Goal: Task Accomplishment & Management: Manage account settings

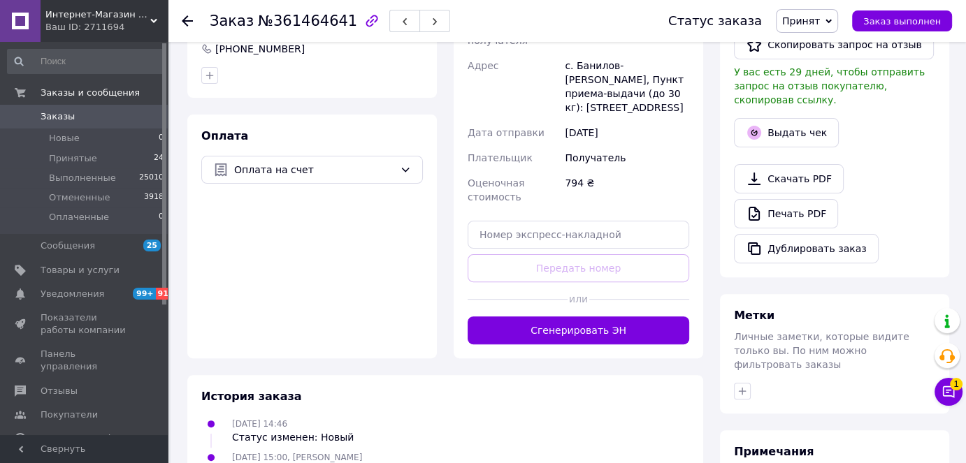
scroll to position [454, 0]
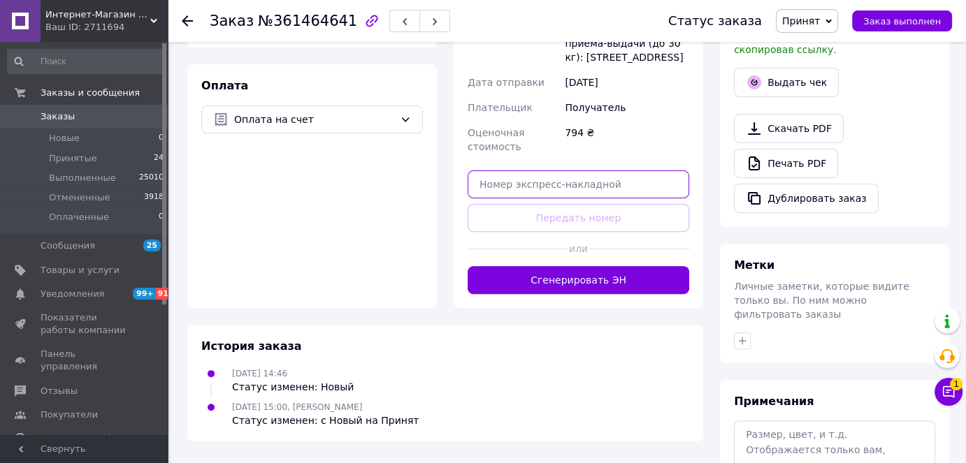
click at [501, 171] on input "text" at bounding box center [579, 185] width 222 height 28
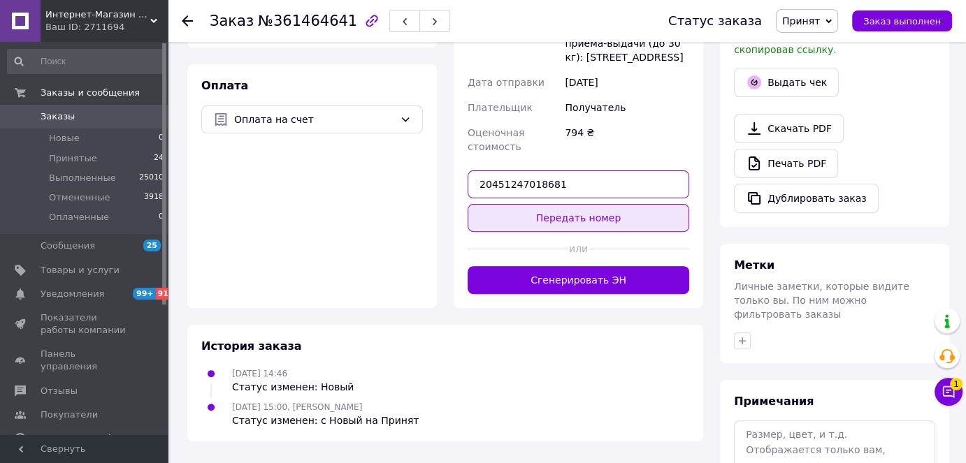
type input "20451247018681"
click at [523, 204] on button "Передать номер" at bounding box center [579, 218] width 222 height 28
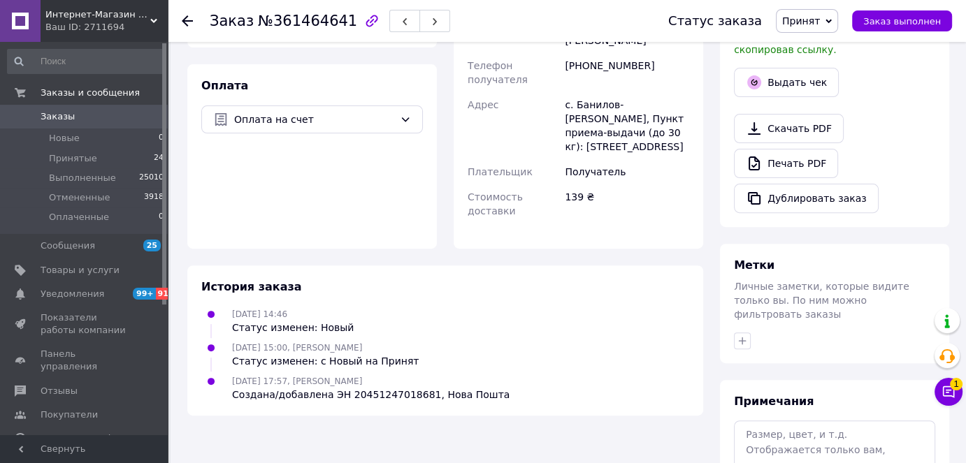
click at [838, 14] on span "Принят" at bounding box center [807, 21] width 62 height 24
click at [822, 45] on li "Выполнен" at bounding box center [813, 48] width 74 height 21
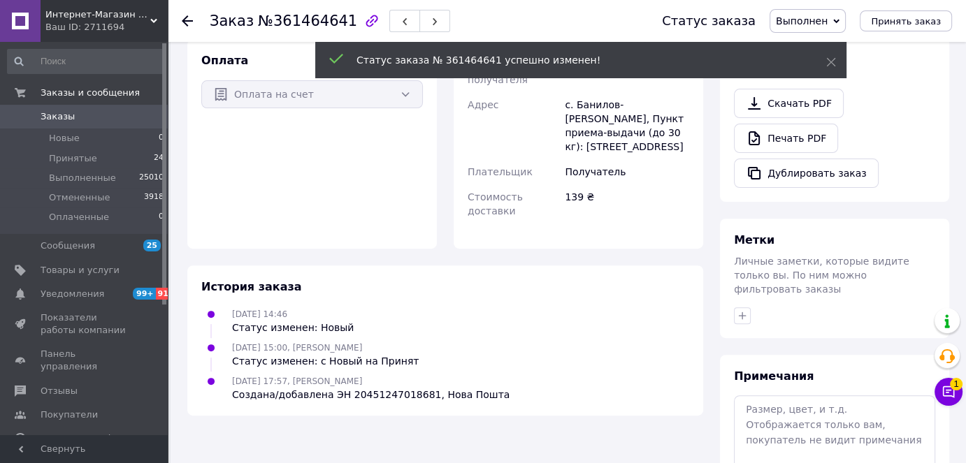
scroll to position [430, 0]
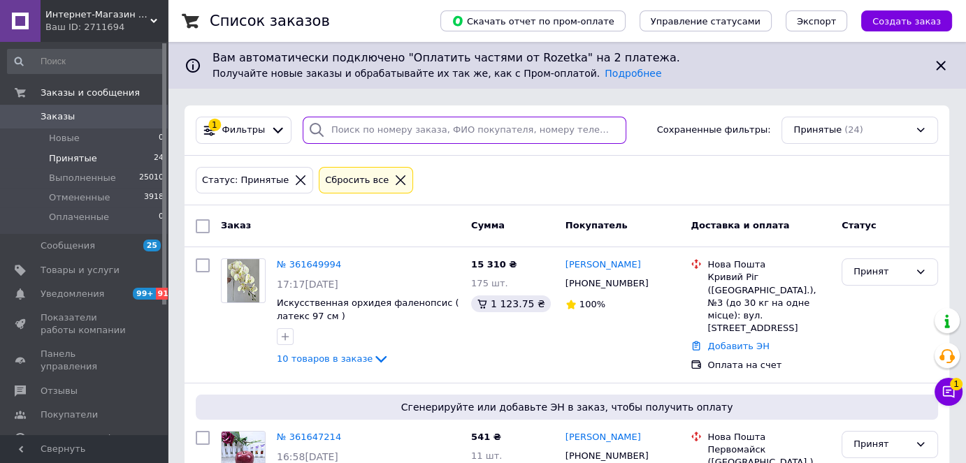
click at [338, 135] on input "search" at bounding box center [465, 130] width 324 height 27
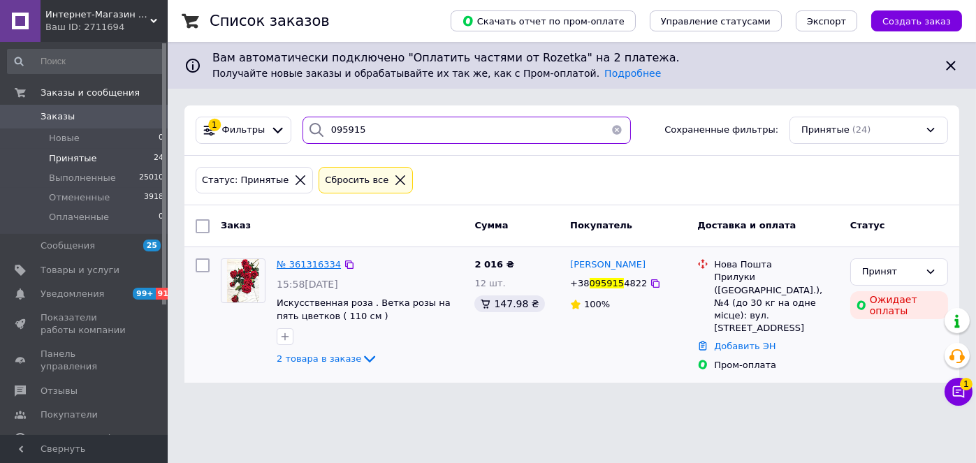
type input "095915"
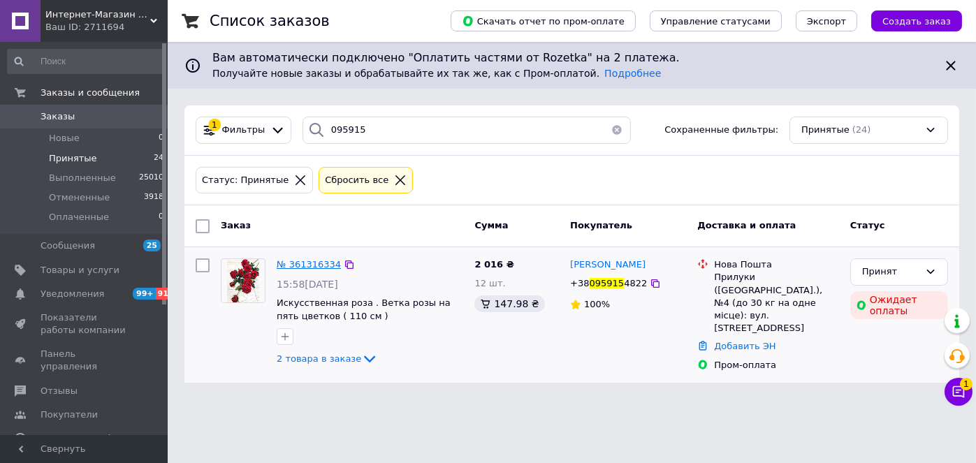
click at [298, 265] on span "№ 361316334" at bounding box center [309, 264] width 64 height 10
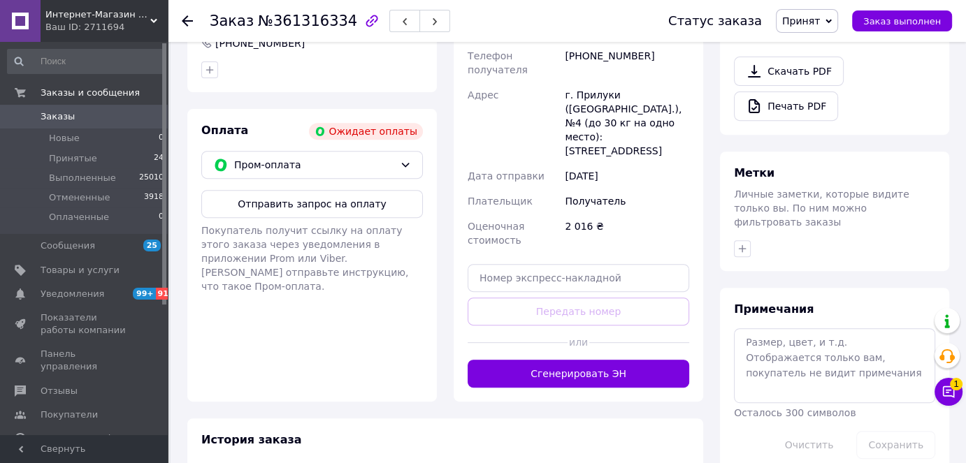
scroll to position [559, 0]
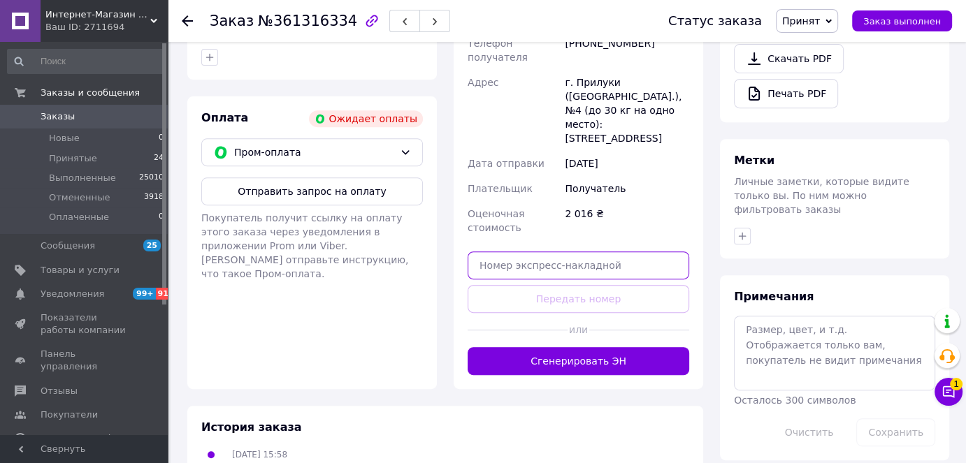
click at [516, 252] on input "text" at bounding box center [579, 266] width 222 height 28
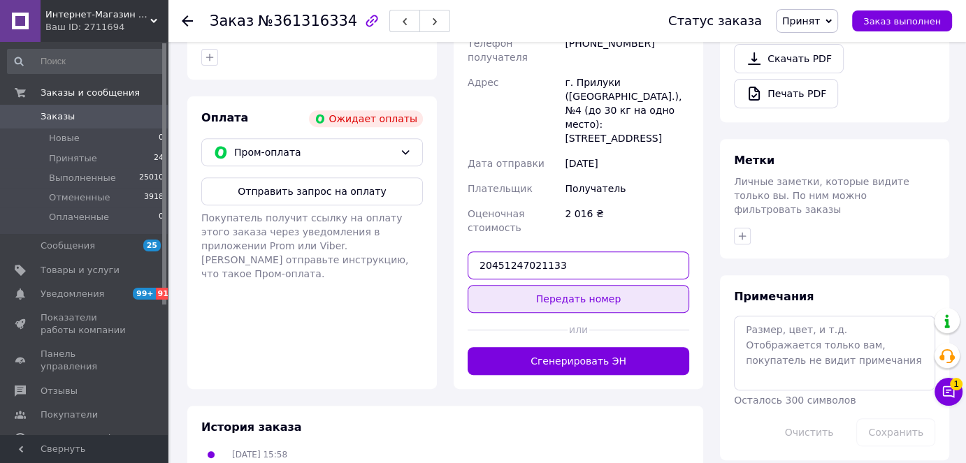
type input "20451247021133"
click at [571, 285] on button "Передать номер" at bounding box center [579, 299] width 222 height 28
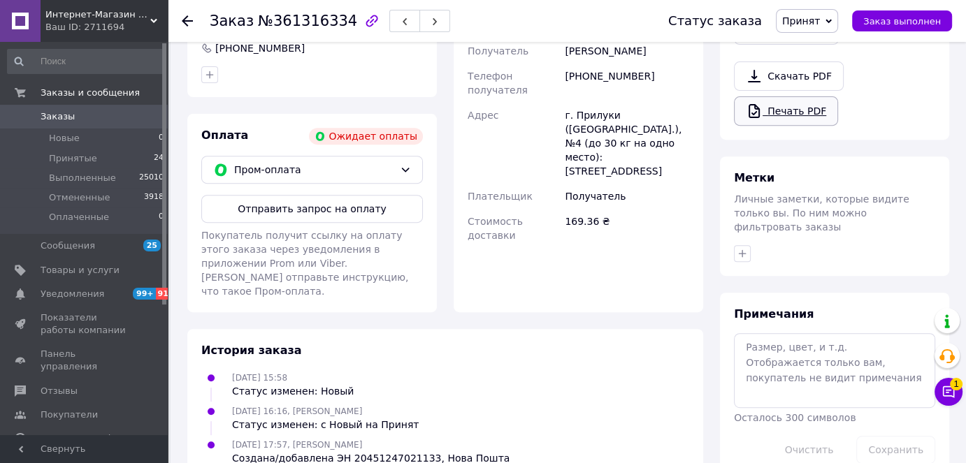
scroll to position [545, 0]
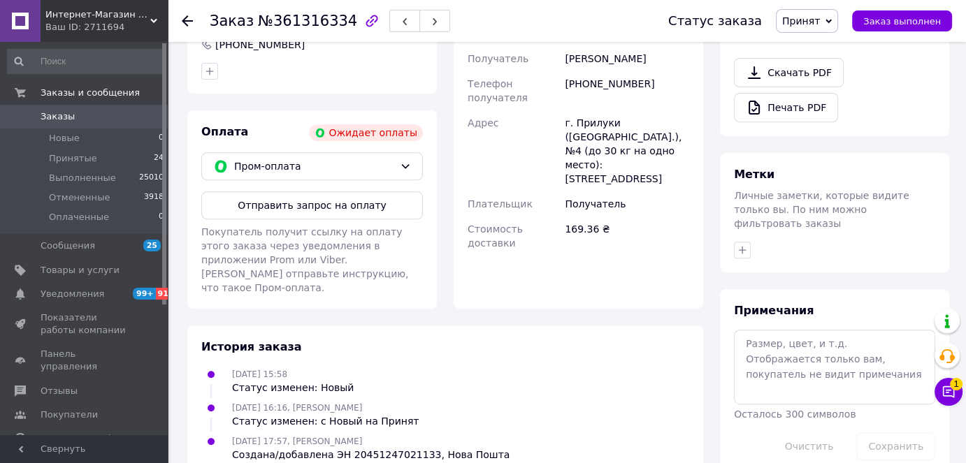
click at [838, 27] on span "Принят" at bounding box center [807, 21] width 62 height 24
click at [835, 38] on li "Выполнен" at bounding box center [813, 48] width 74 height 21
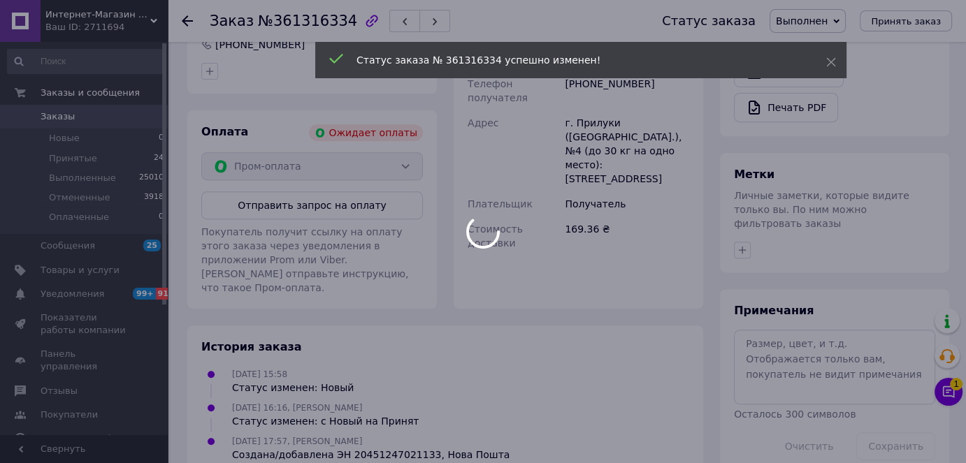
scroll to position [520, 0]
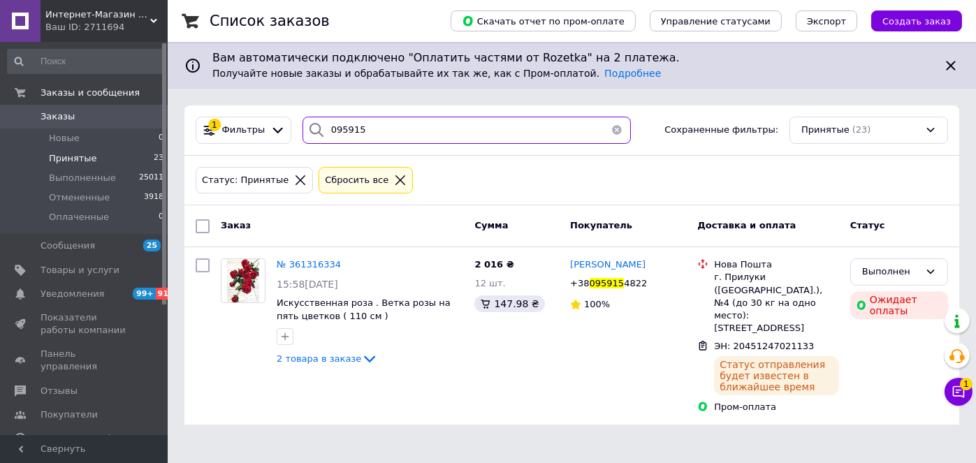
click at [369, 133] on input "095915" at bounding box center [467, 130] width 328 height 27
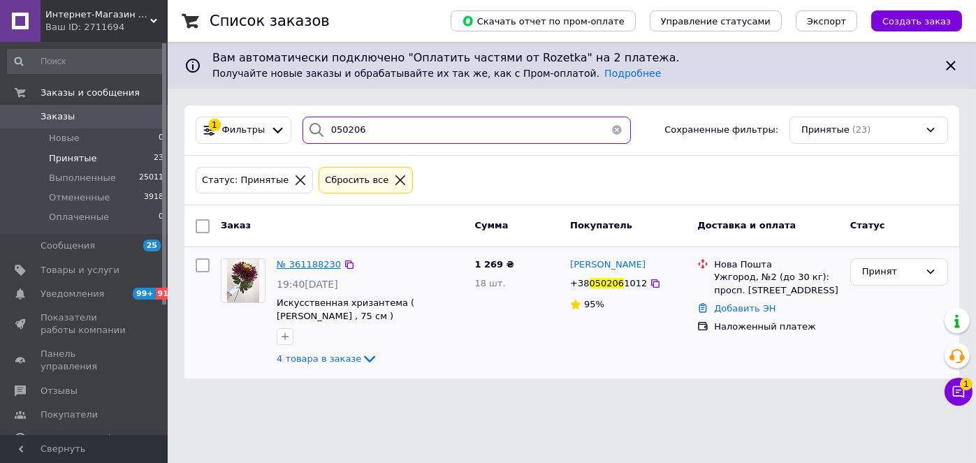
type input "050206"
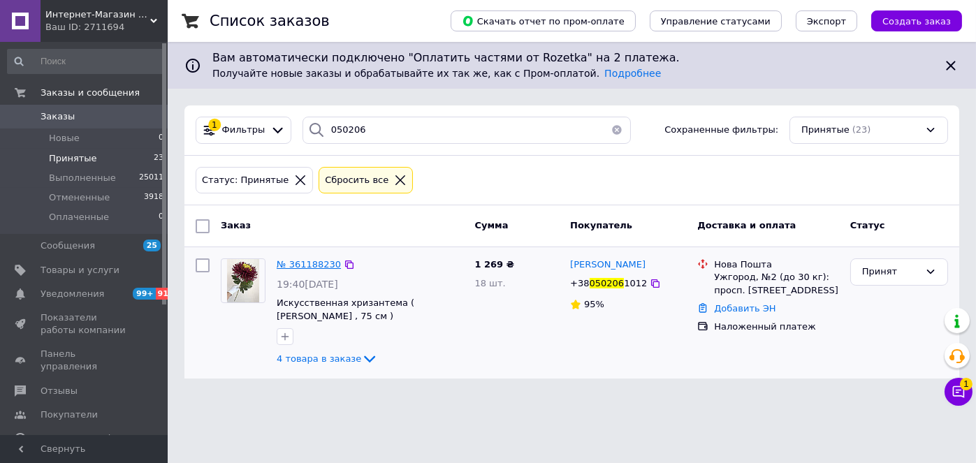
click at [308, 259] on span "№ 361188230" at bounding box center [309, 264] width 64 height 10
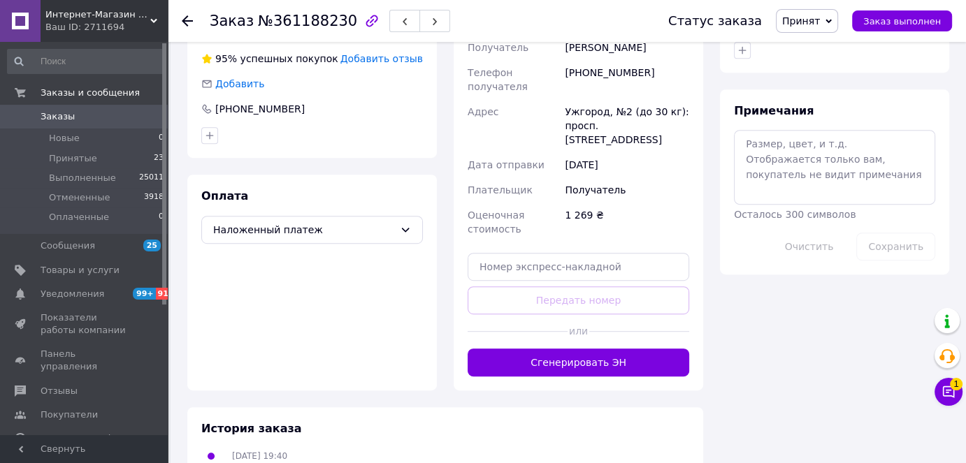
scroll to position [730, 0]
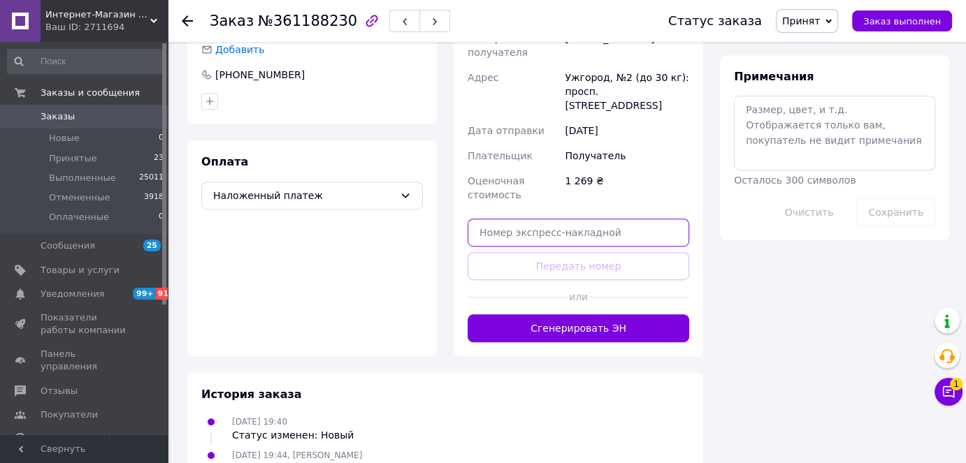
click at [495, 219] on input "text" at bounding box center [579, 233] width 222 height 28
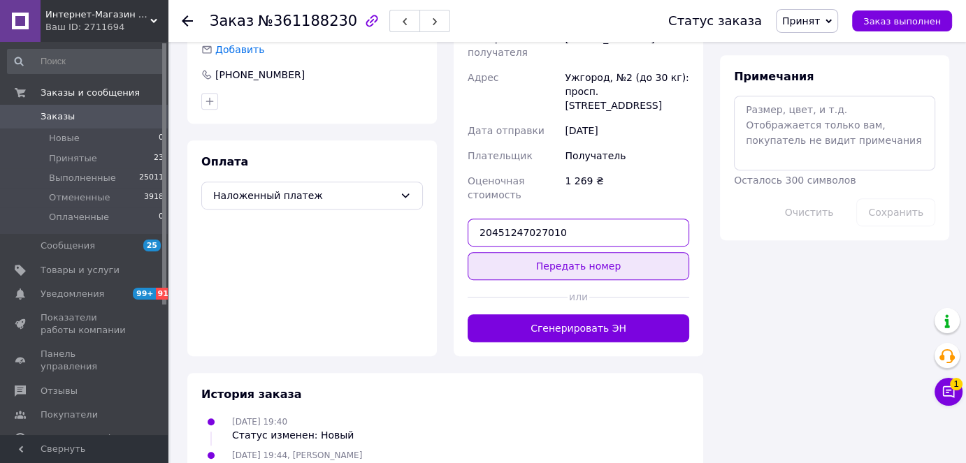
type input "20451247027010"
click at [586, 252] on button "Передать номер" at bounding box center [579, 266] width 222 height 28
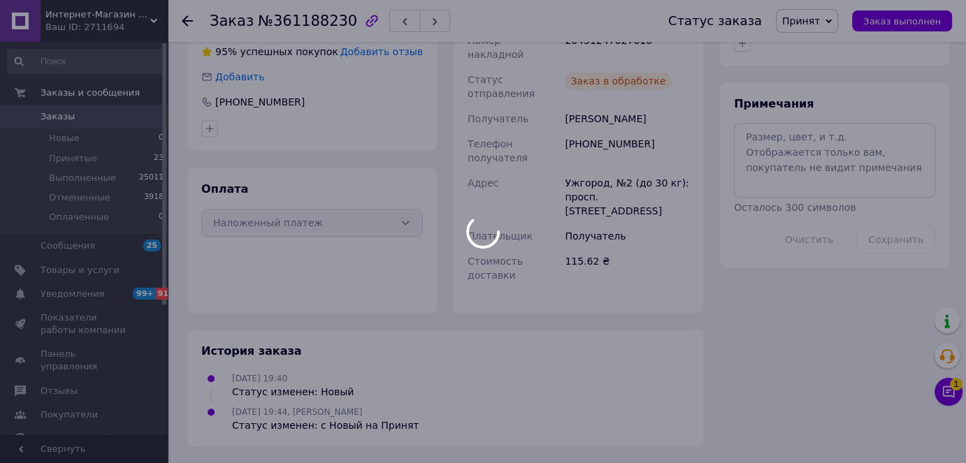
scroll to position [621, 0]
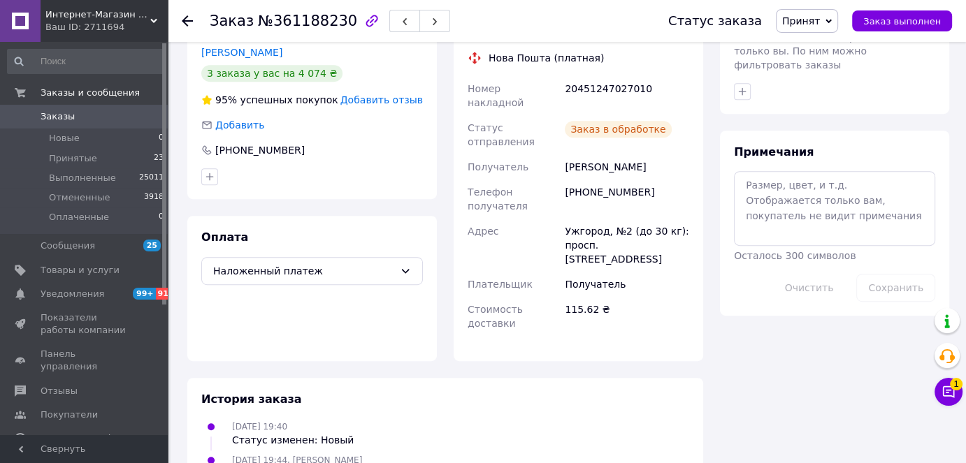
click at [832, 22] on icon at bounding box center [828, 21] width 6 height 6
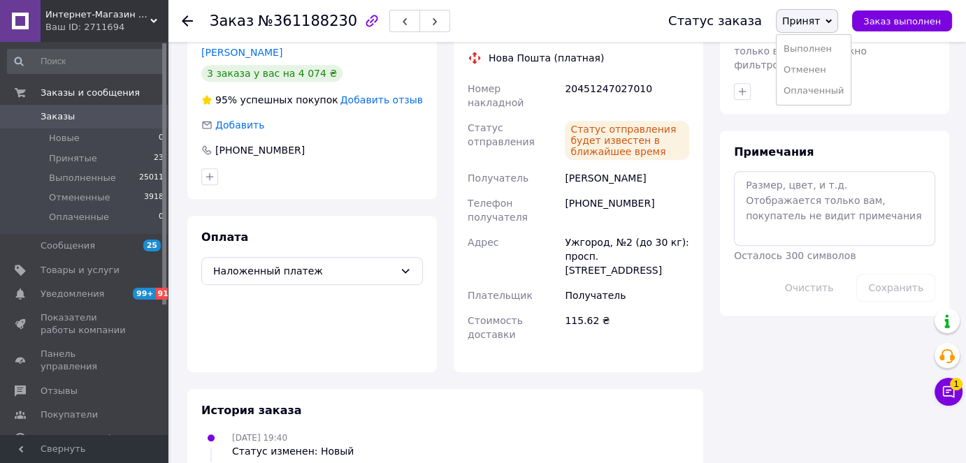
scroll to position [677, 0]
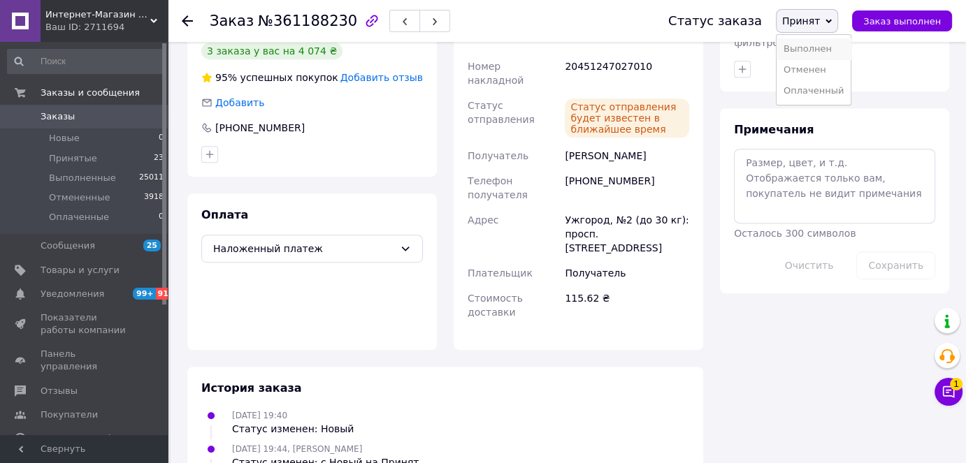
click at [814, 47] on li "Выполнен" at bounding box center [813, 48] width 74 height 21
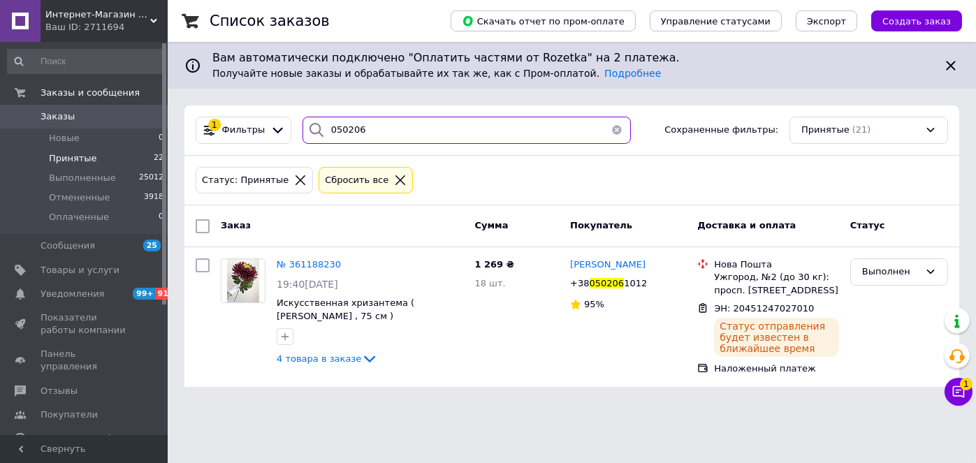
click at [374, 131] on input "050206" at bounding box center [467, 130] width 328 height 27
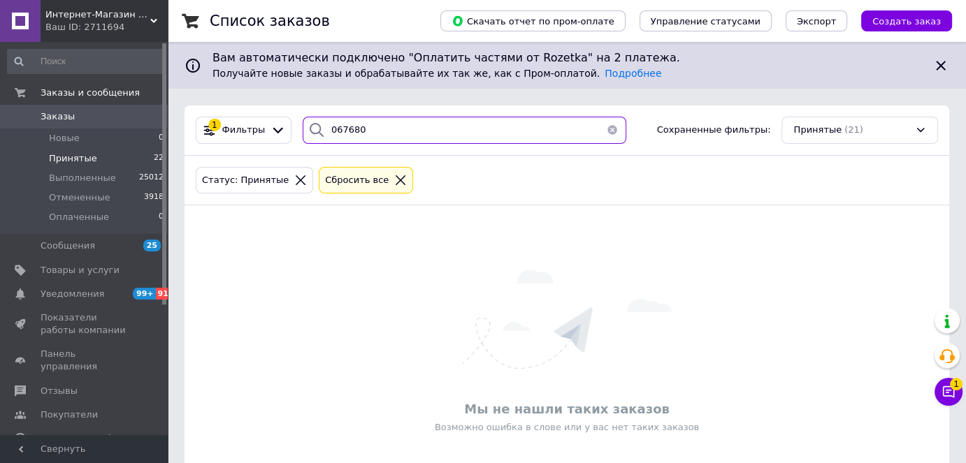
click at [364, 130] on input "067680" at bounding box center [465, 130] width 324 height 27
type input "0"
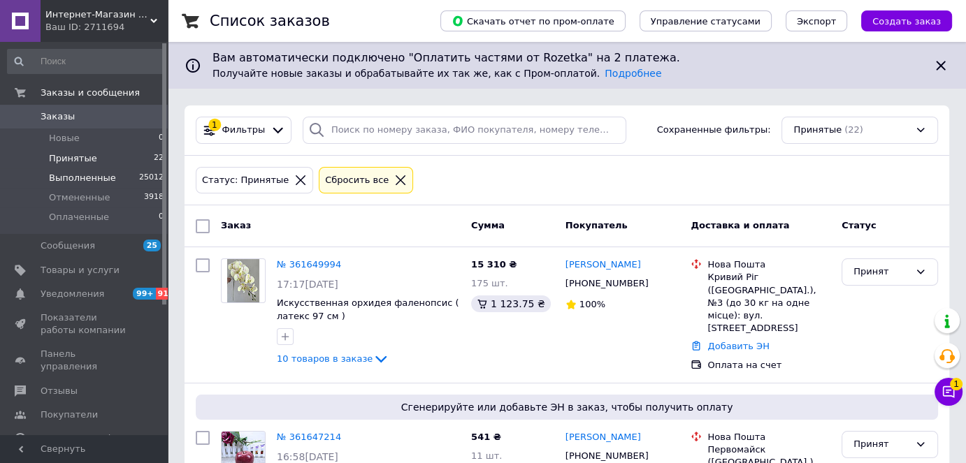
click at [66, 178] on span "Выполненные" at bounding box center [82, 178] width 67 height 13
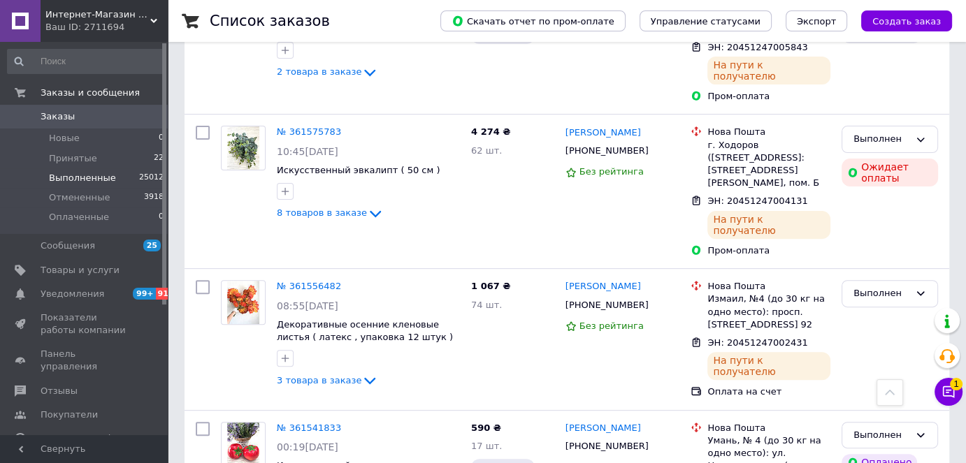
scroll to position [419, 0]
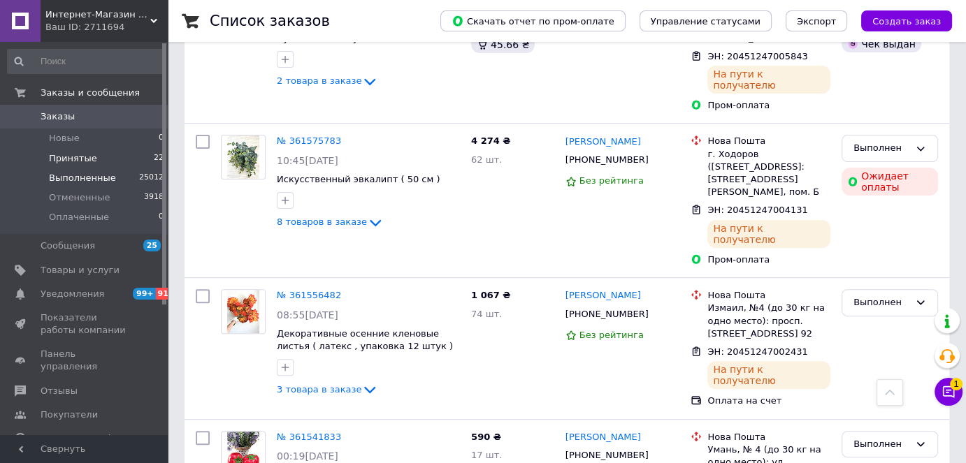
click at [76, 163] on span "Принятые" at bounding box center [73, 158] width 48 height 13
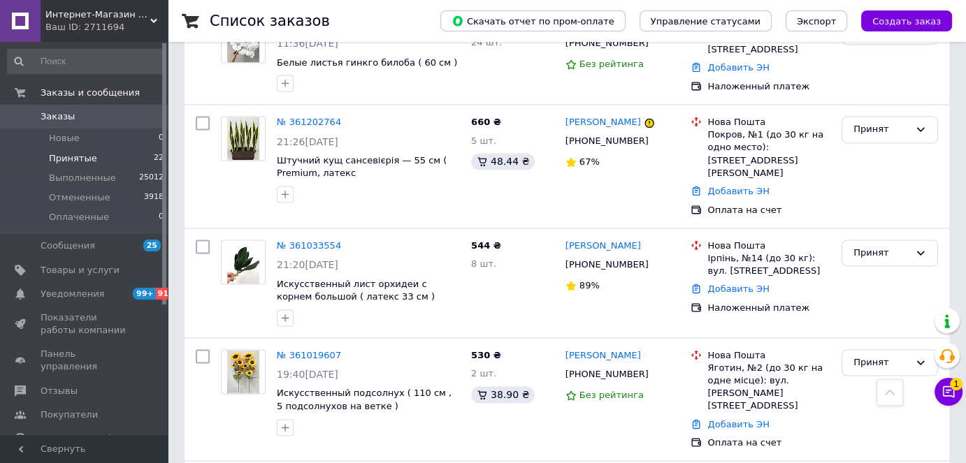
scroll to position [2249, 0]
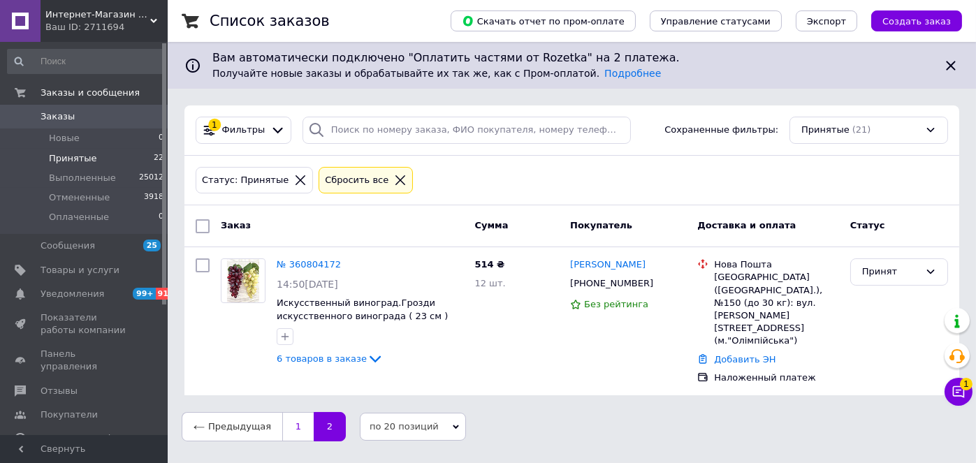
click at [285, 416] on link "1" at bounding box center [297, 426] width 31 height 29
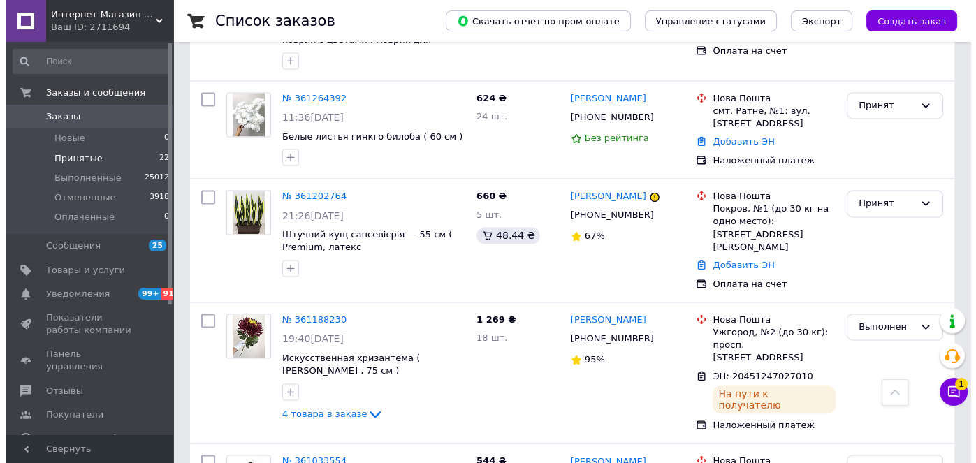
scroll to position [2271, 0]
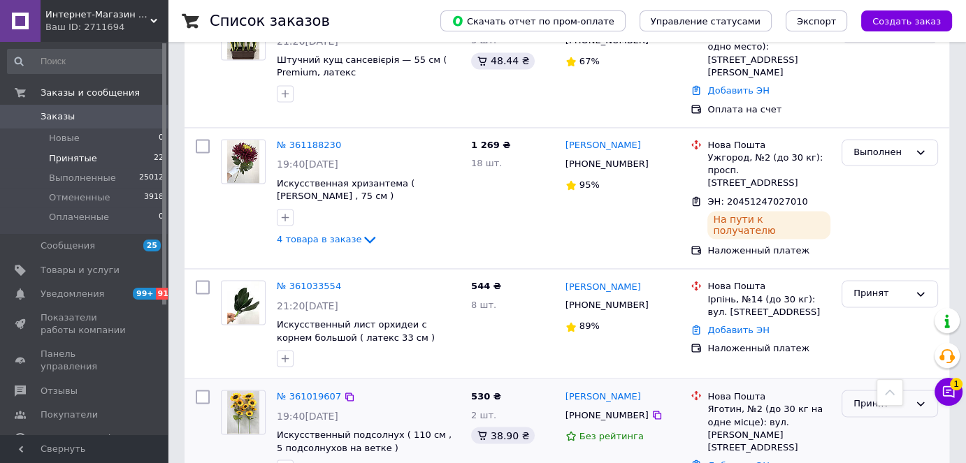
click at [915, 398] on icon at bounding box center [920, 403] width 11 height 11
click at [860, 445] on li "Отменен" at bounding box center [889, 458] width 95 height 26
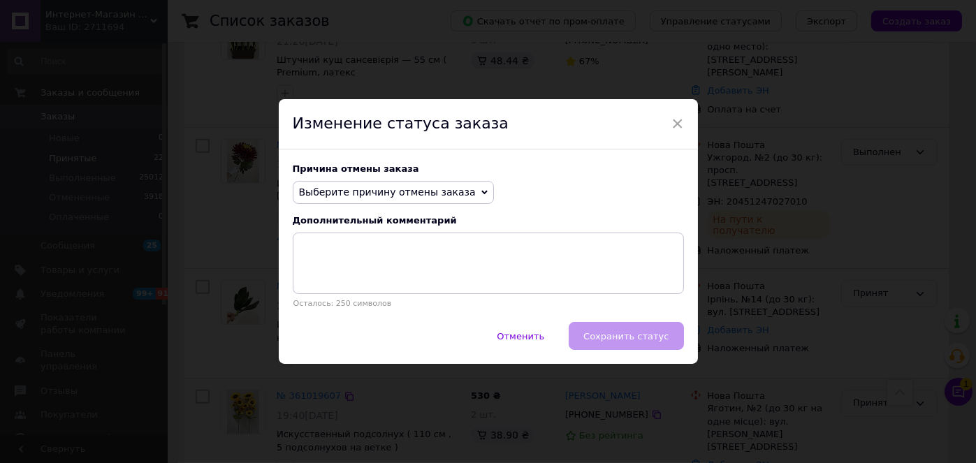
click at [482, 194] on icon at bounding box center [485, 193] width 6 height 4
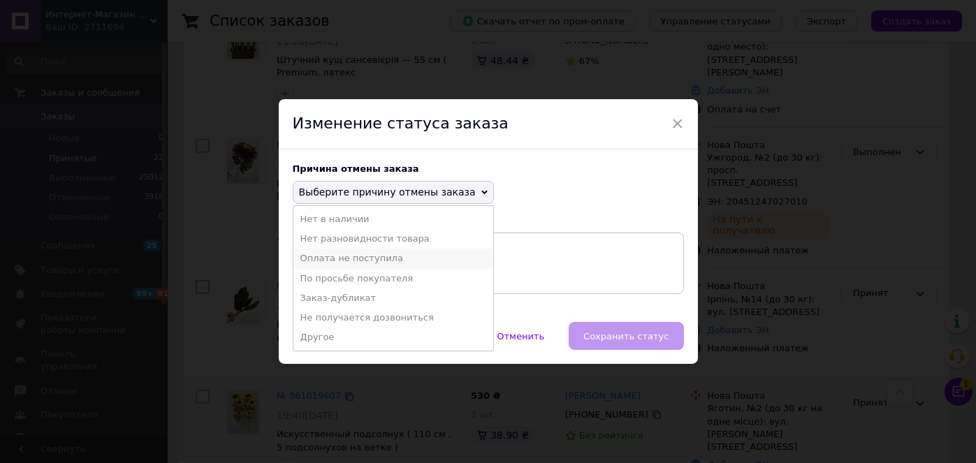
click at [370, 261] on li "Оплата не поступила" at bounding box center [394, 259] width 200 height 20
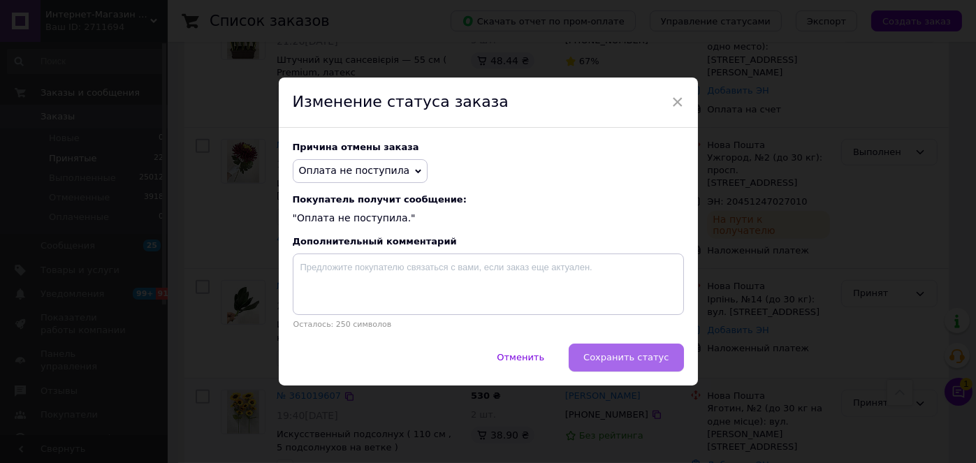
click at [612, 360] on span "Сохранить статус" at bounding box center [626, 357] width 85 height 10
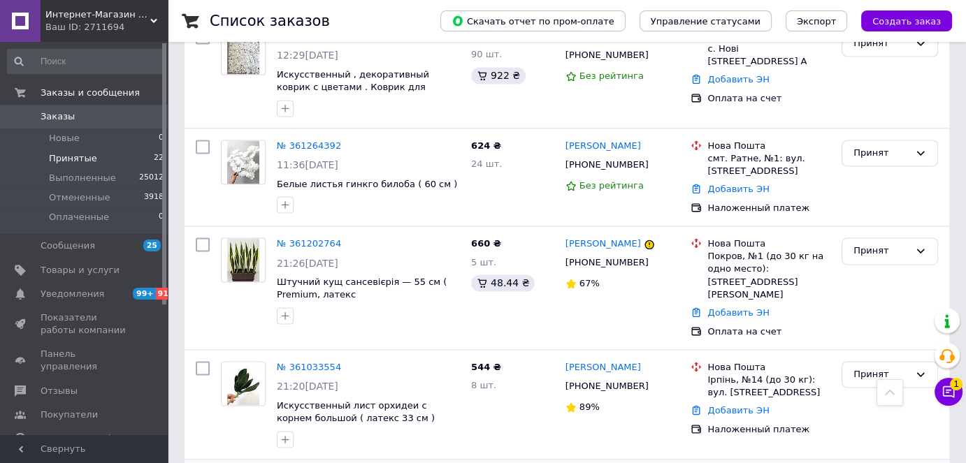
scroll to position [1969, 0]
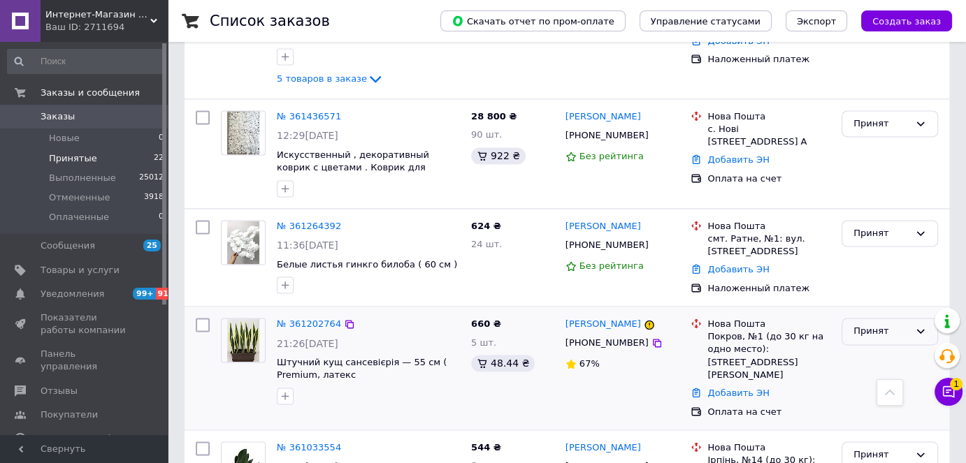
click at [926, 318] on div "Принят" at bounding box center [889, 331] width 96 height 27
click at [852, 373] on li "Отменен" at bounding box center [889, 386] width 95 height 26
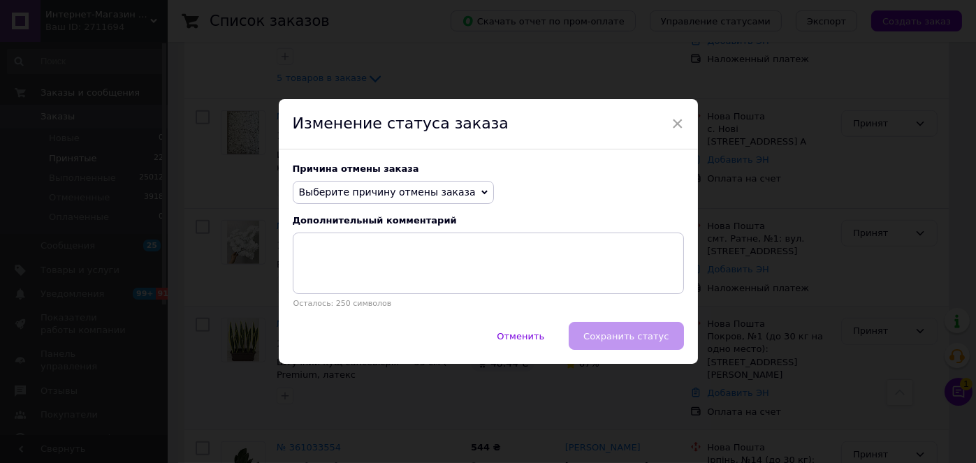
drag, startPoint x: 453, startPoint y: 192, endPoint x: 385, endPoint y: 234, distance: 79.7
click at [452, 192] on span "Выберите причину отмены заказа" at bounding box center [393, 193] width 201 height 24
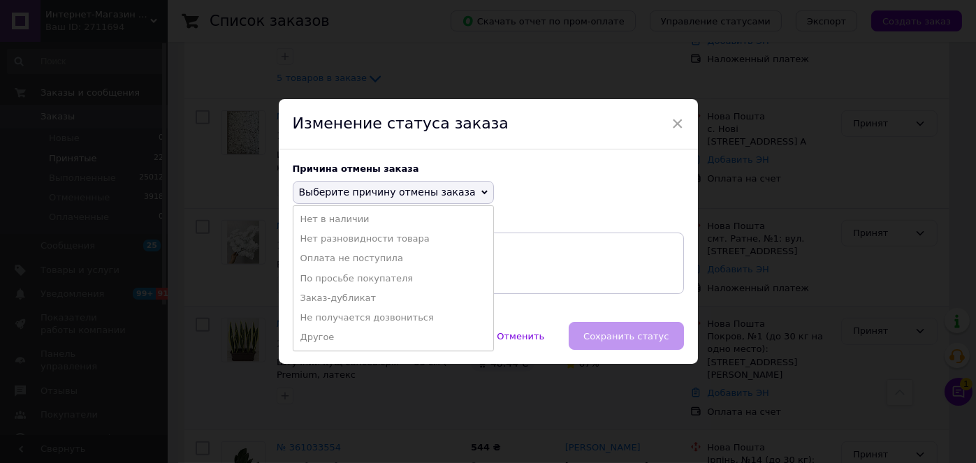
drag, startPoint x: 364, startPoint y: 257, endPoint x: 369, endPoint y: 276, distance: 19.5
click at [363, 261] on li "Оплата не поступила" at bounding box center [394, 259] width 200 height 20
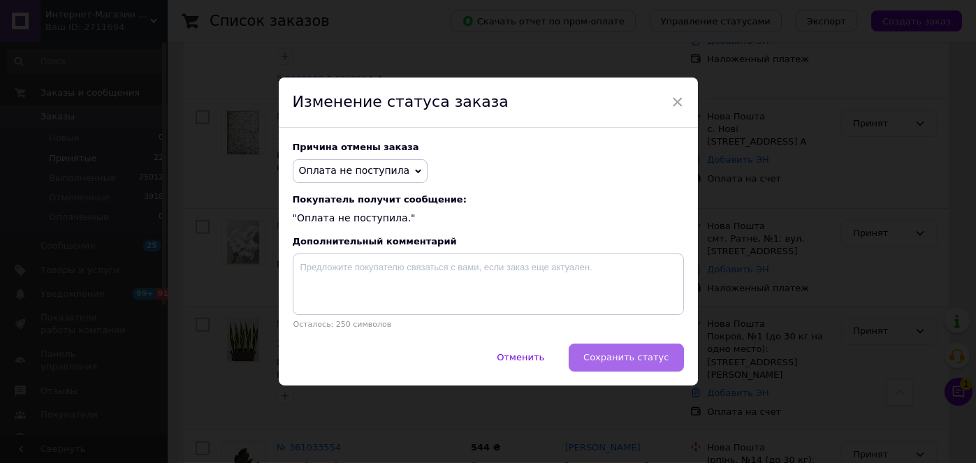
click at [672, 359] on button "Сохранить статус" at bounding box center [626, 358] width 115 height 28
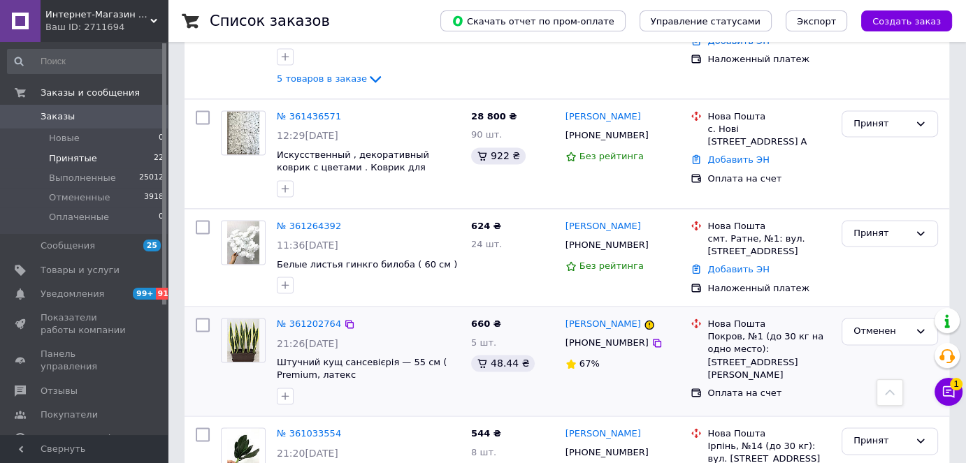
drag, startPoint x: 689, startPoint y: 375, endPoint x: 975, endPoint y: 487, distance: 306.9
